Goal: Ask a question

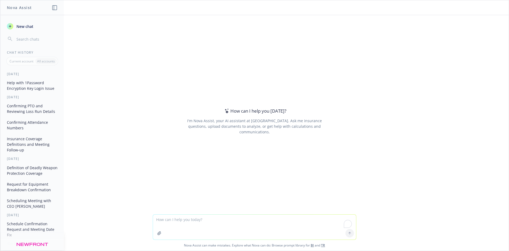
click at [33, 86] on button "Help with 1Password Encryption Key Login Issue" at bounding box center [32, 85] width 55 height 14
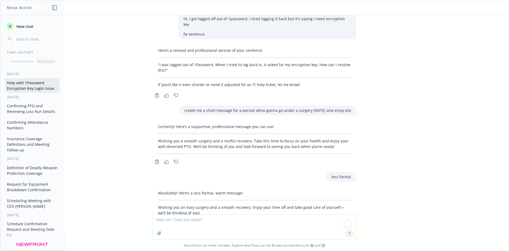
scroll to position [449, 0]
